Goal: Navigation & Orientation: Find specific page/section

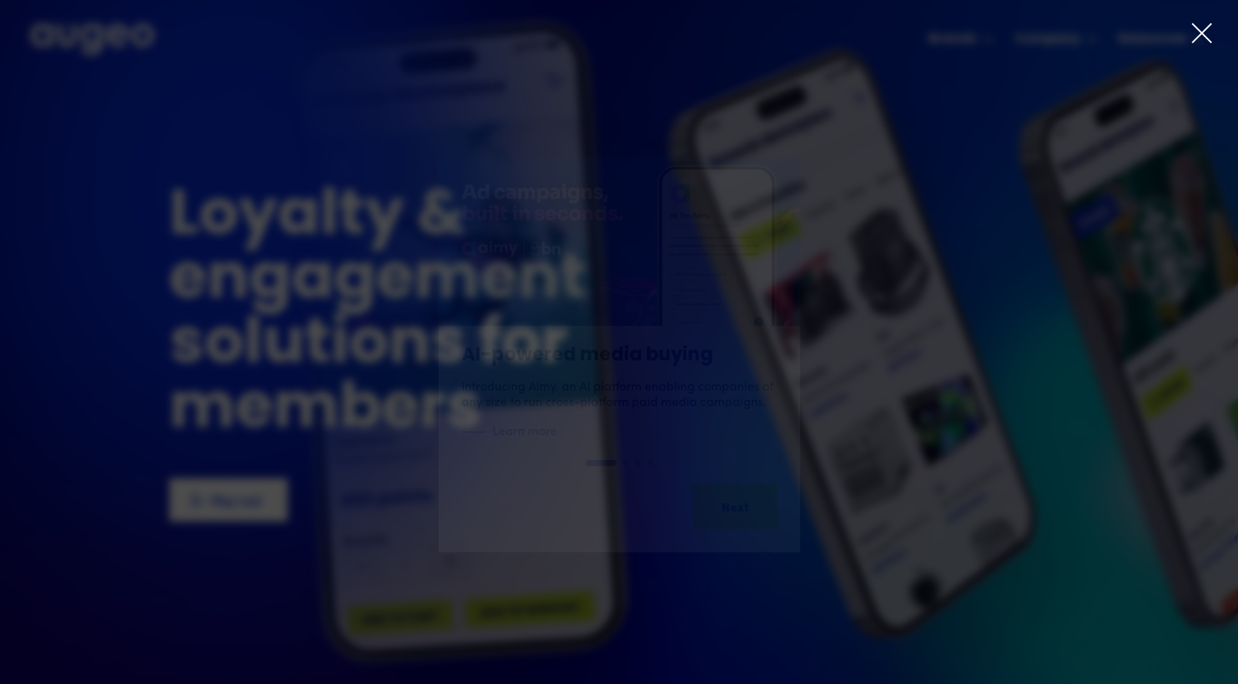
click at [1201, 29] on icon at bounding box center [1202, 33] width 23 height 23
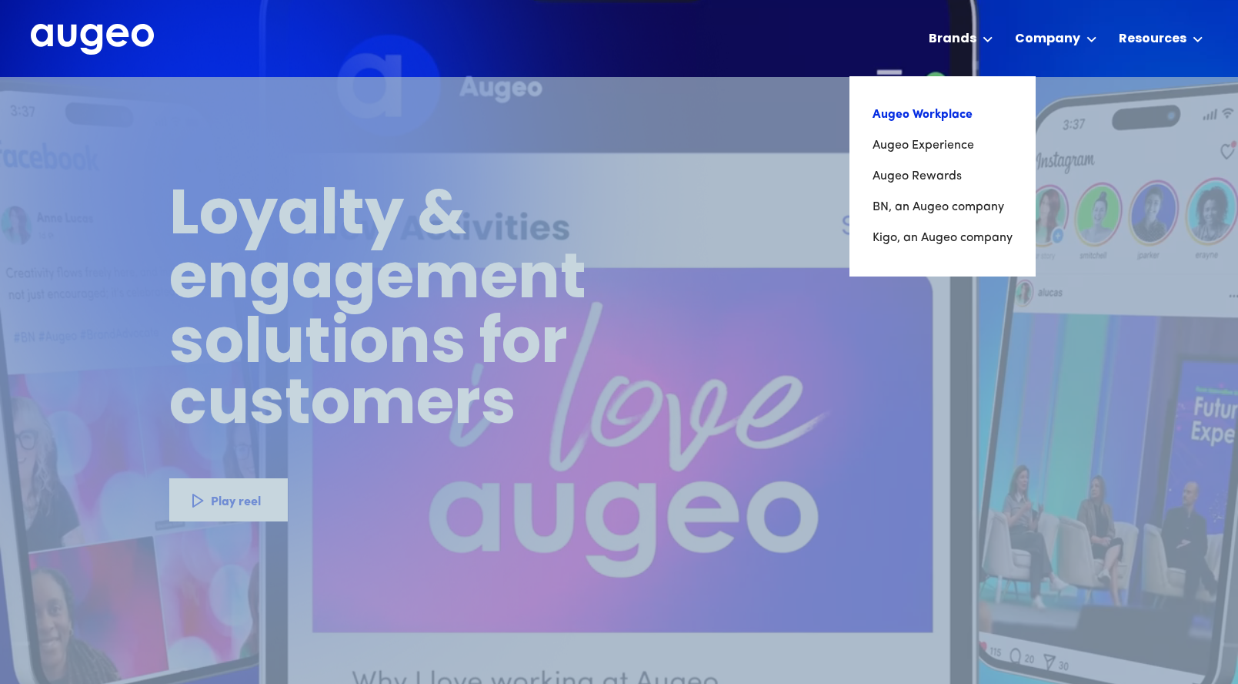
click at [942, 113] on link "Augeo Workplace" at bounding box center [943, 114] width 140 height 31
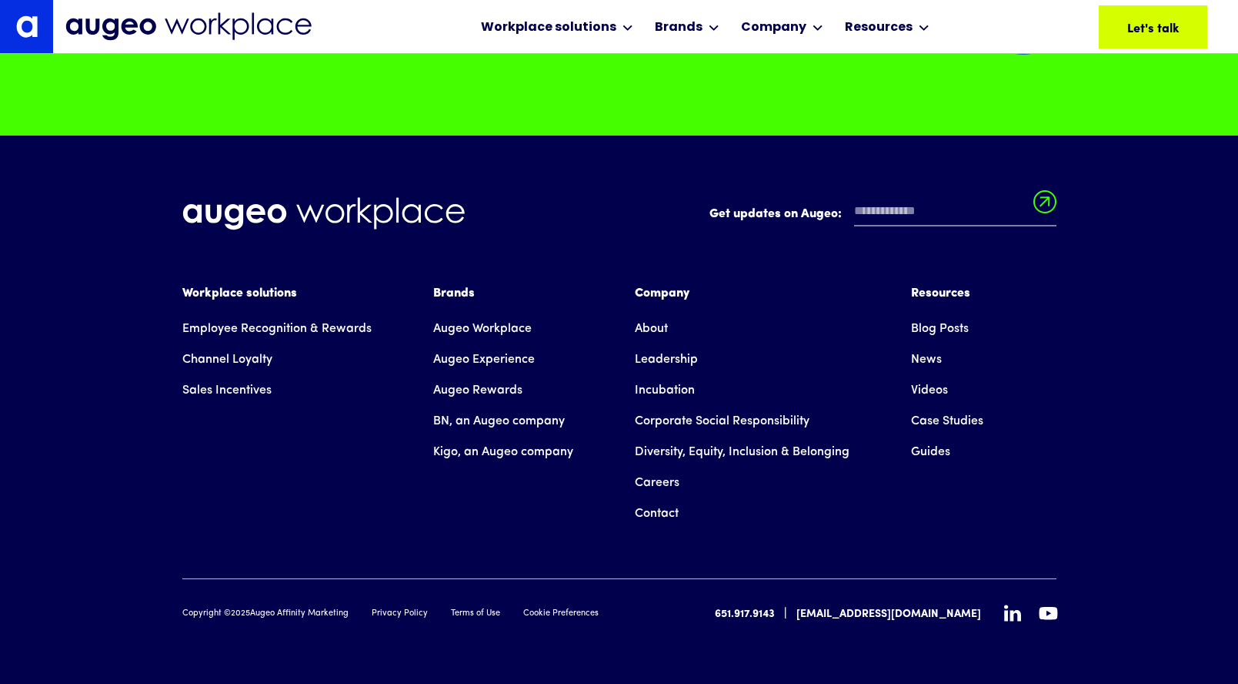
scroll to position [11084, 0]
click at [665, 353] on link "Leadership" at bounding box center [666, 359] width 63 height 31
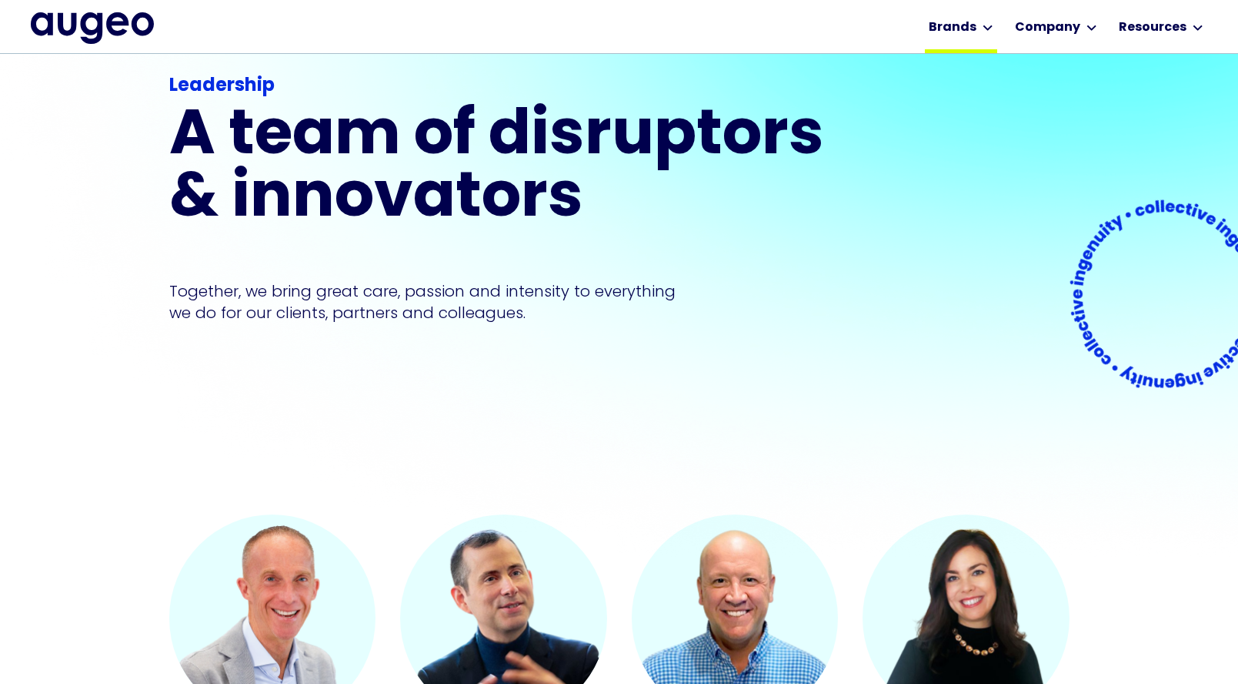
scroll to position [85, 0]
